Goal: Find specific page/section: Find specific page/section

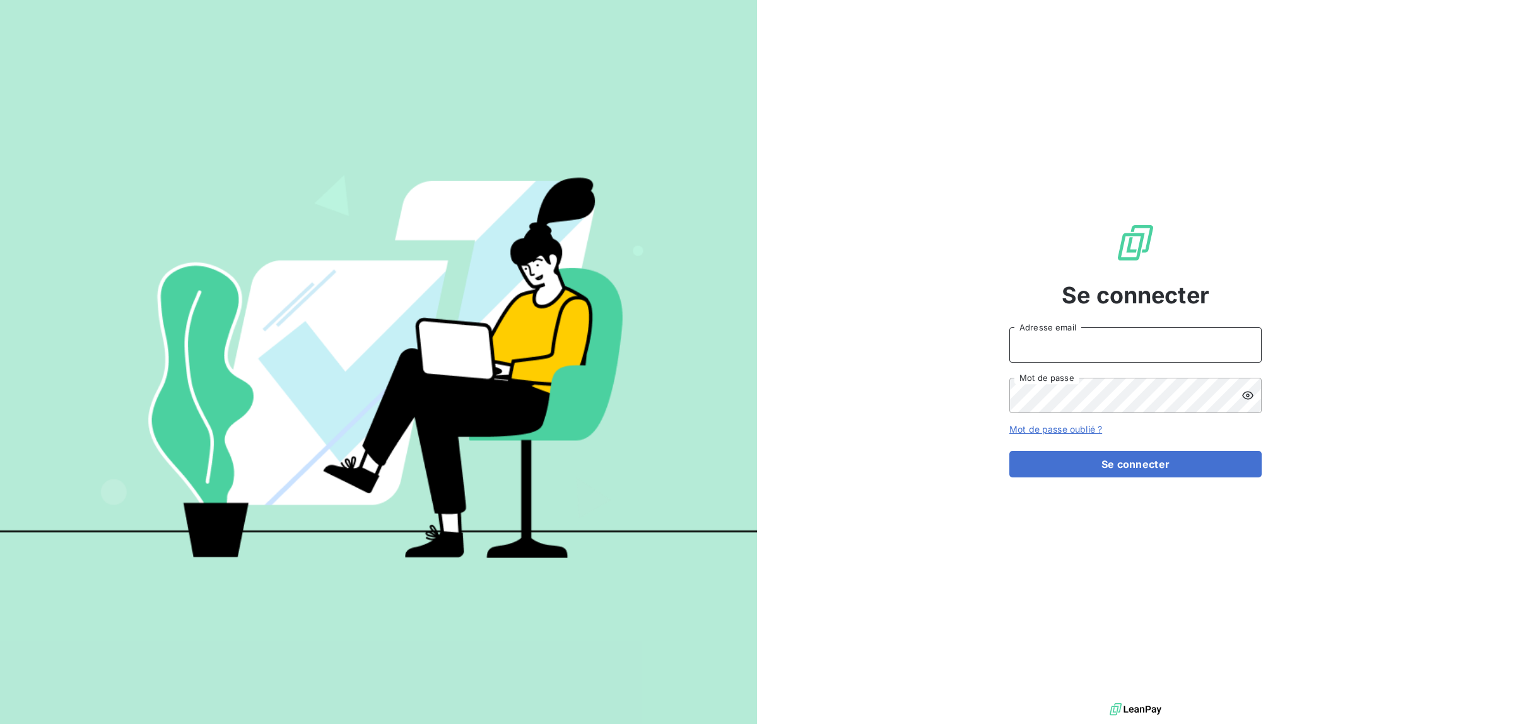
click at [1077, 350] on input "Adresse email" at bounding box center [1136, 345] width 252 height 35
type input "[EMAIL_ADDRESS][DOMAIN_NAME]"
click at [1010, 451] on button "Se connecter" at bounding box center [1136, 464] width 252 height 27
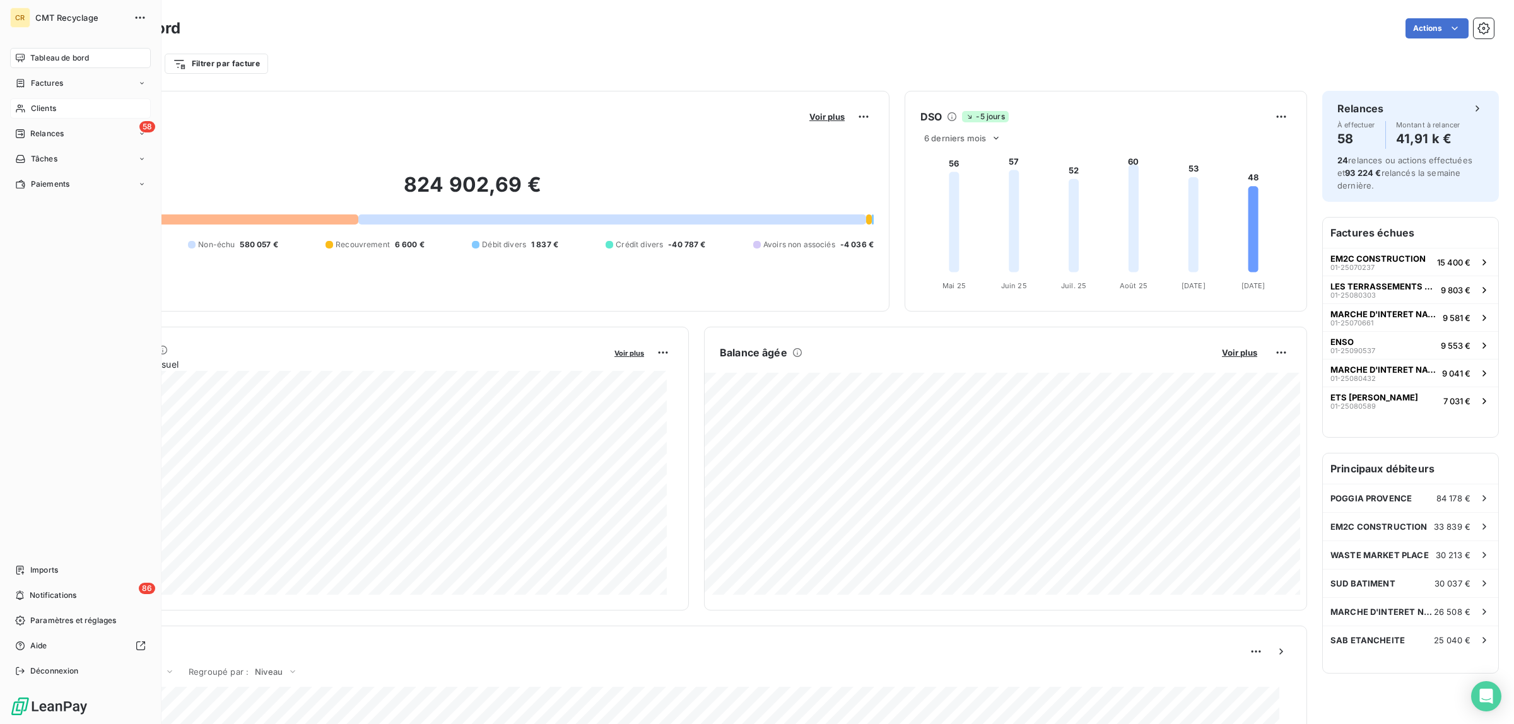
click at [38, 107] on span "Clients" at bounding box center [43, 108] width 25 height 11
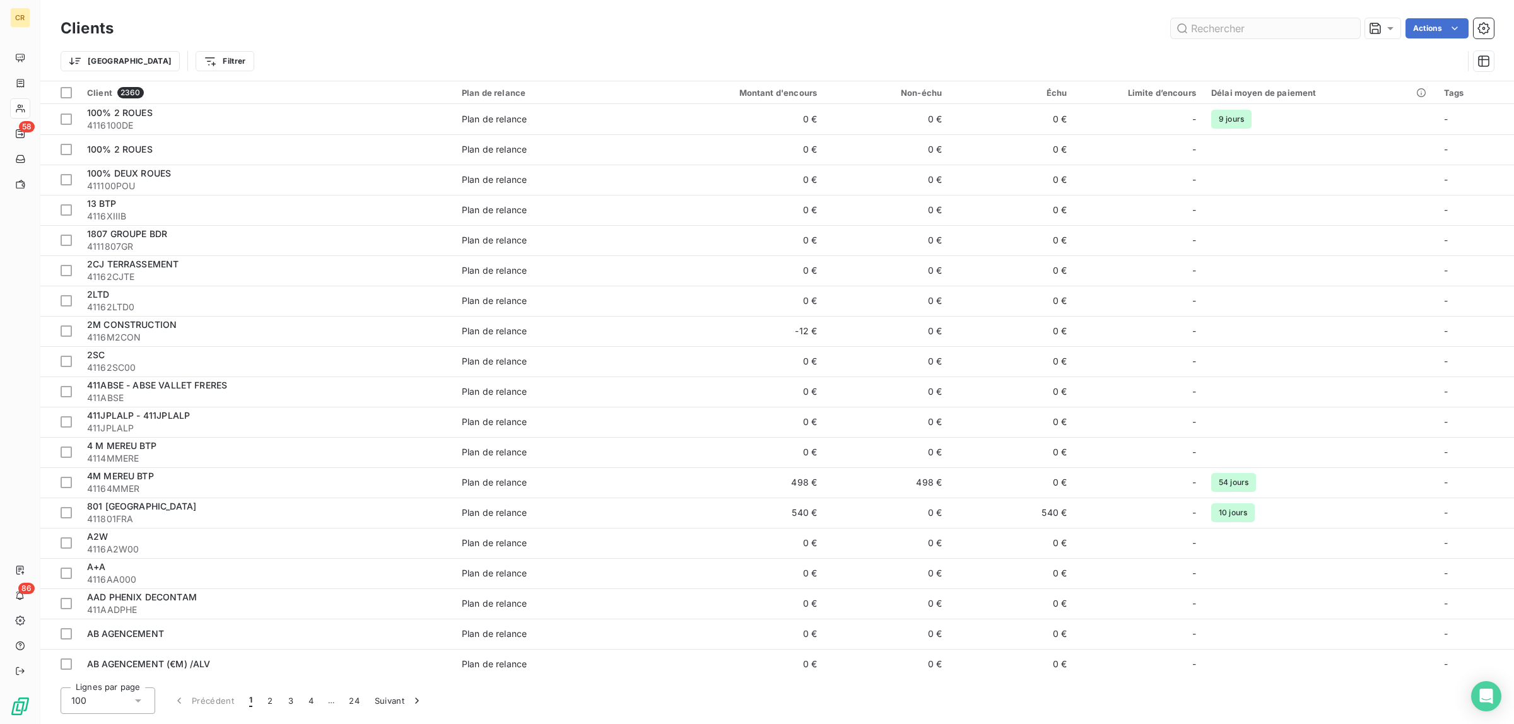
click at [1222, 28] on input "text" at bounding box center [1265, 28] width 189 height 20
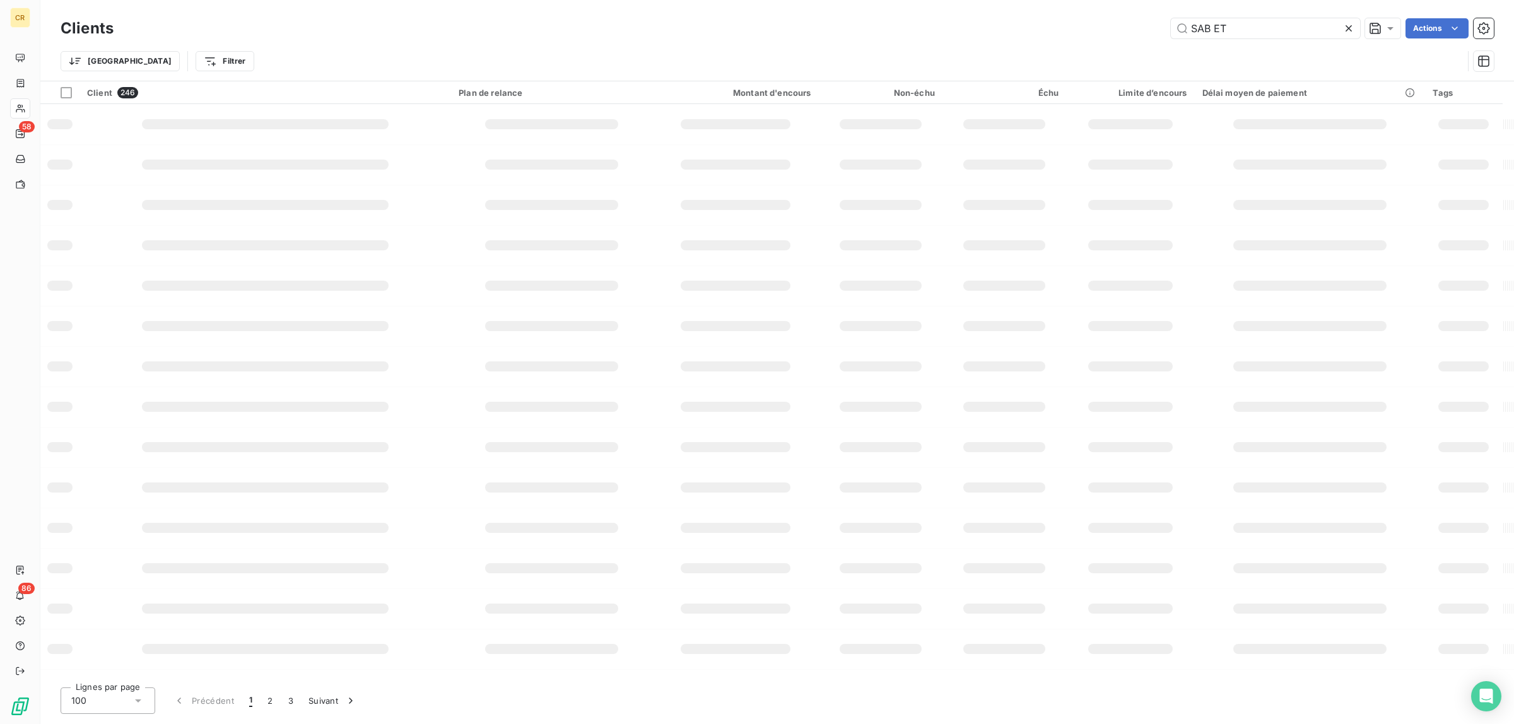
type input "SAB ET"
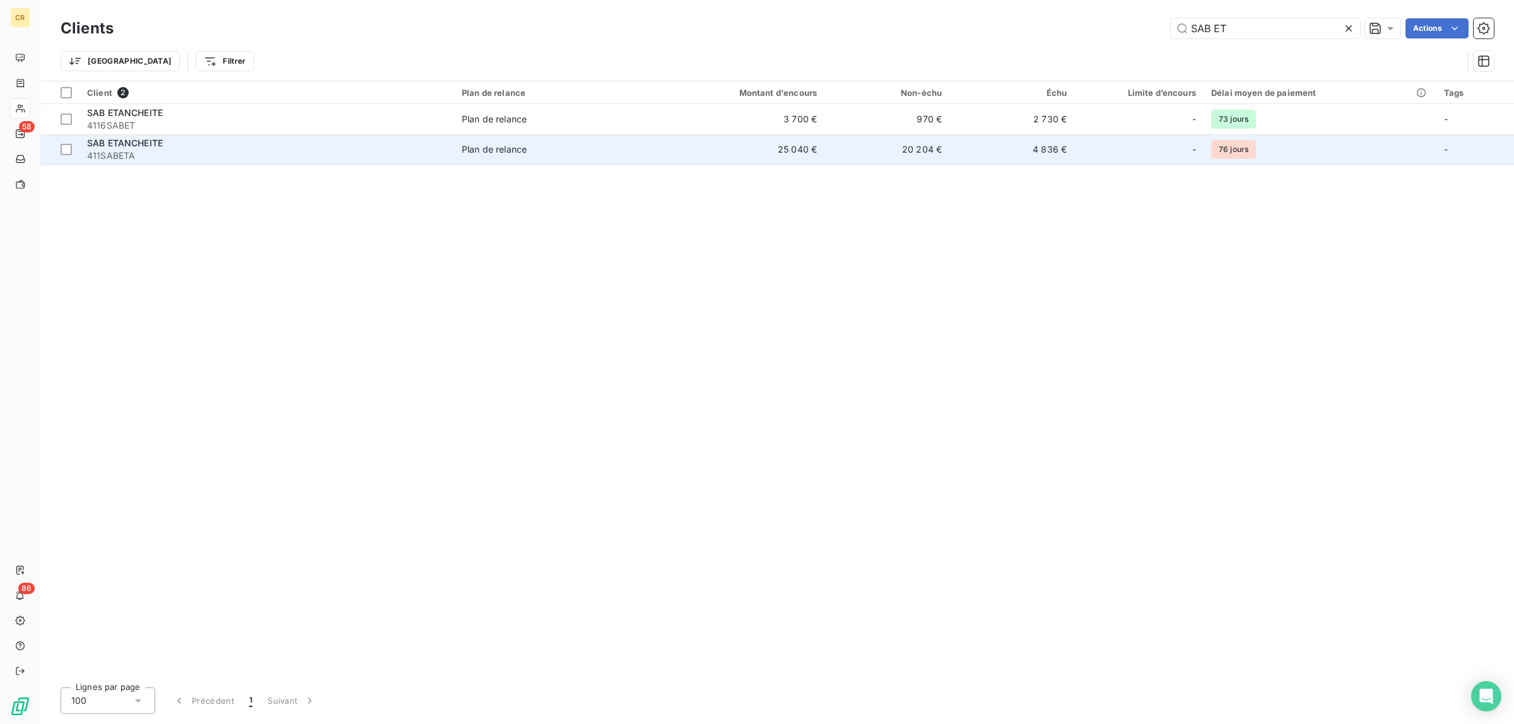
click at [109, 150] on span "411SABETA" at bounding box center [267, 156] width 360 height 13
